Goal: Information Seeking & Learning: Learn about a topic

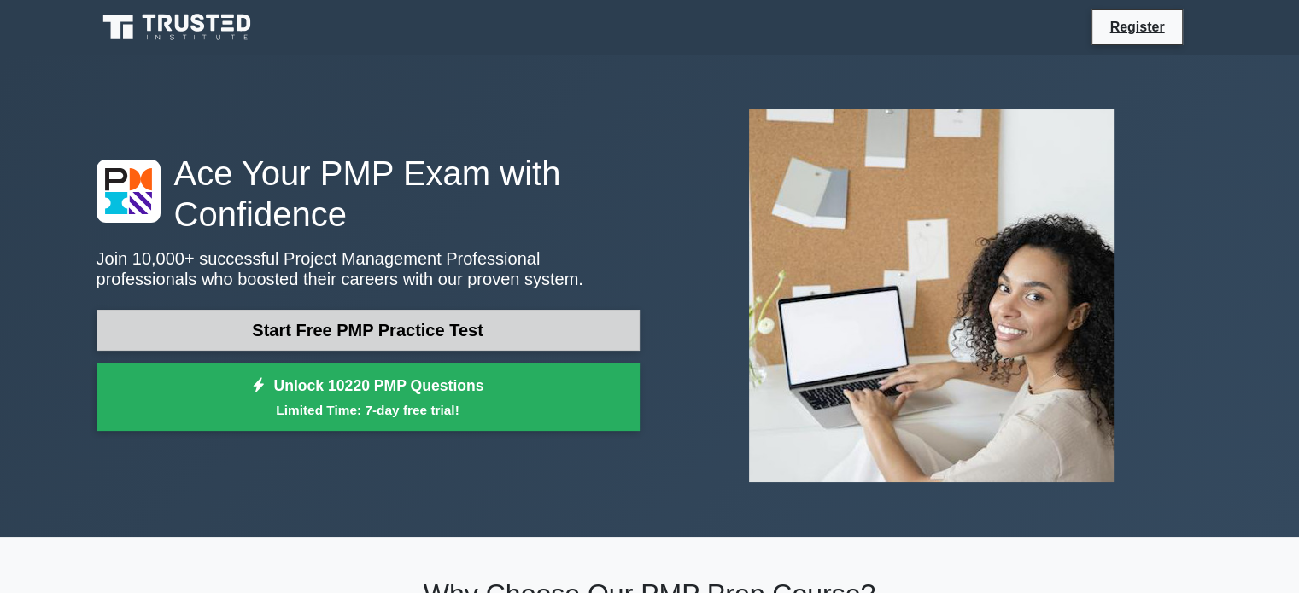
click at [406, 326] on link "Start Free PMP Practice Test" at bounding box center [367, 330] width 543 height 41
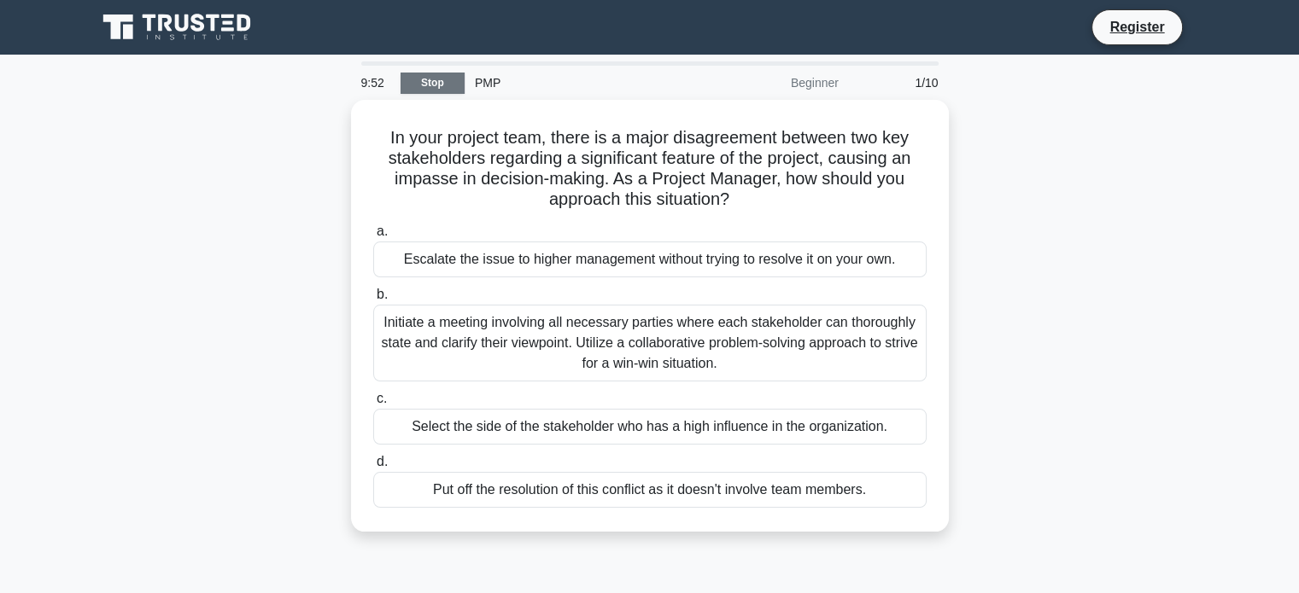
click at [450, 85] on link "Stop" at bounding box center [432, 83] width 64 height 21
